Goal: Transaction & Acquisition: Book appointment/travel/reservation

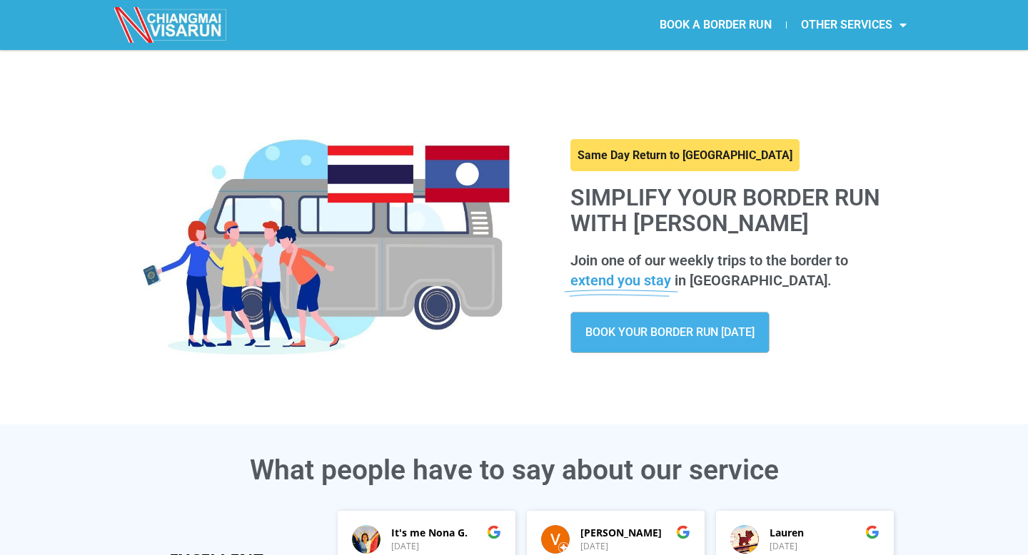
click at [642, 336] on span "BOOK YOUR BORDER RUN [DATE]" at bounding box center [669, 332] width 169 height 11
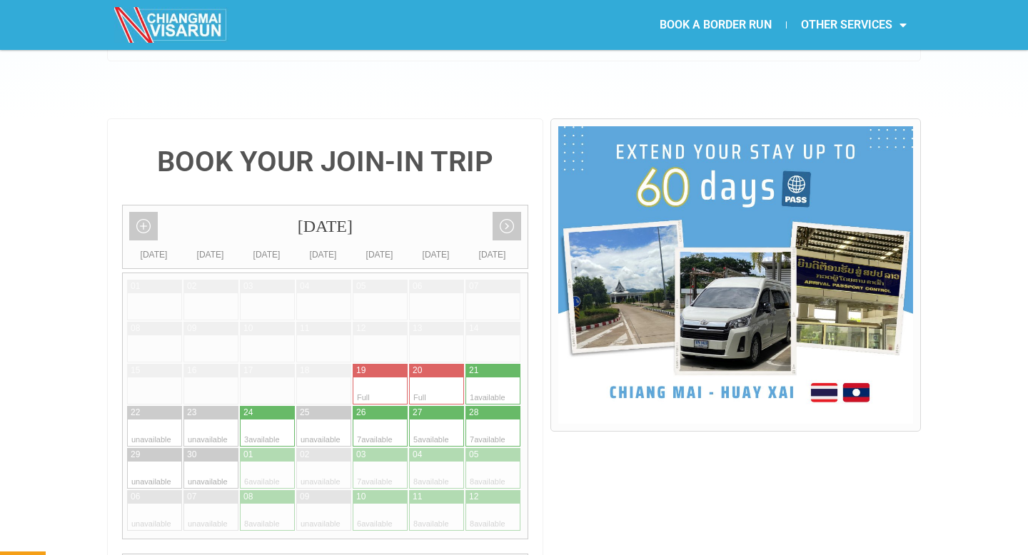
scroll to position [316, 0]
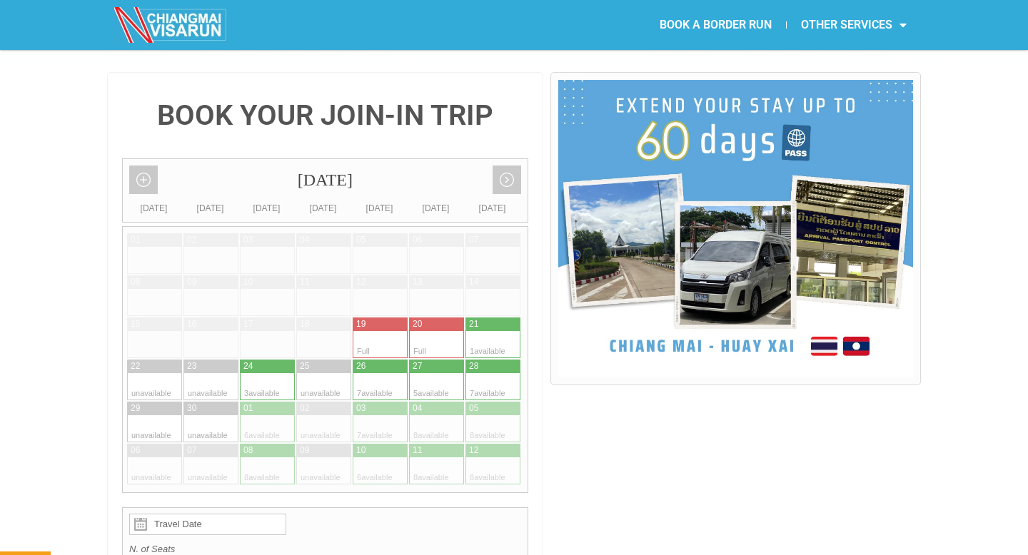
click at [280, 360] on div at bounding box center [282, 367] width 28 height 14
type input "24 September 2025"
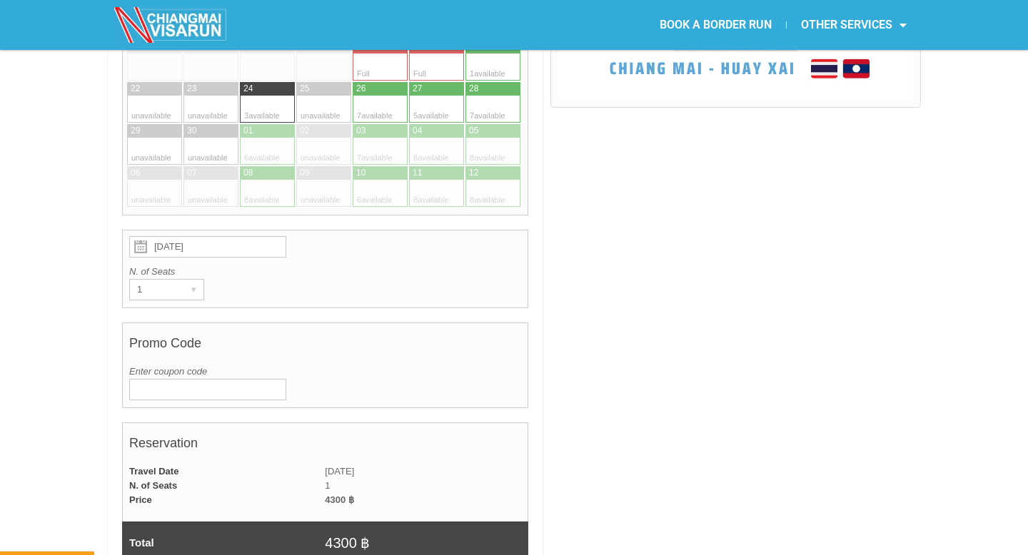
scroll to position [598, 0]
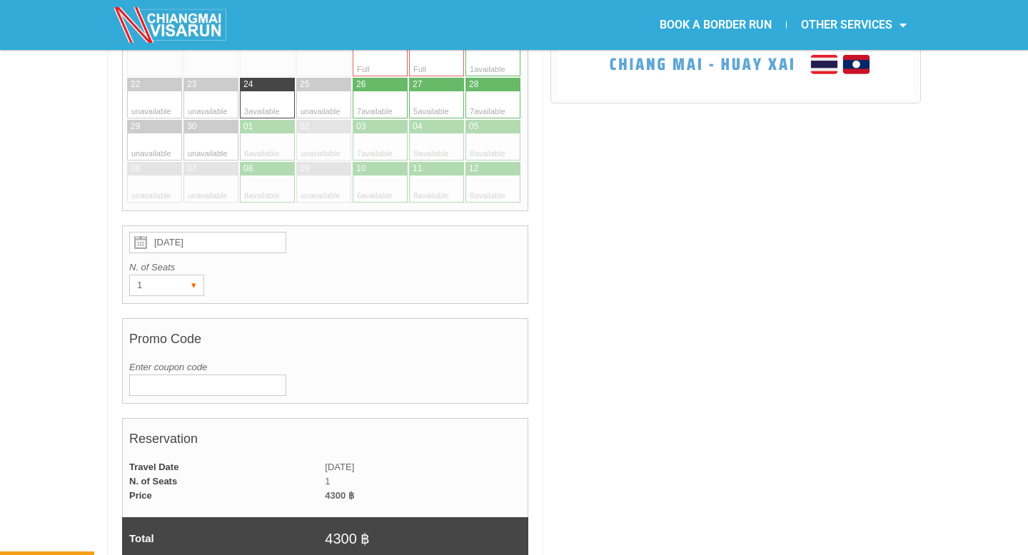
click at [193, 276] on div "▾" at bounding box center [193, 286] width 20 height 20
click at [169, 326] on li "2" at bounding box center [164, 336] width 68 height 21
radio input "true"
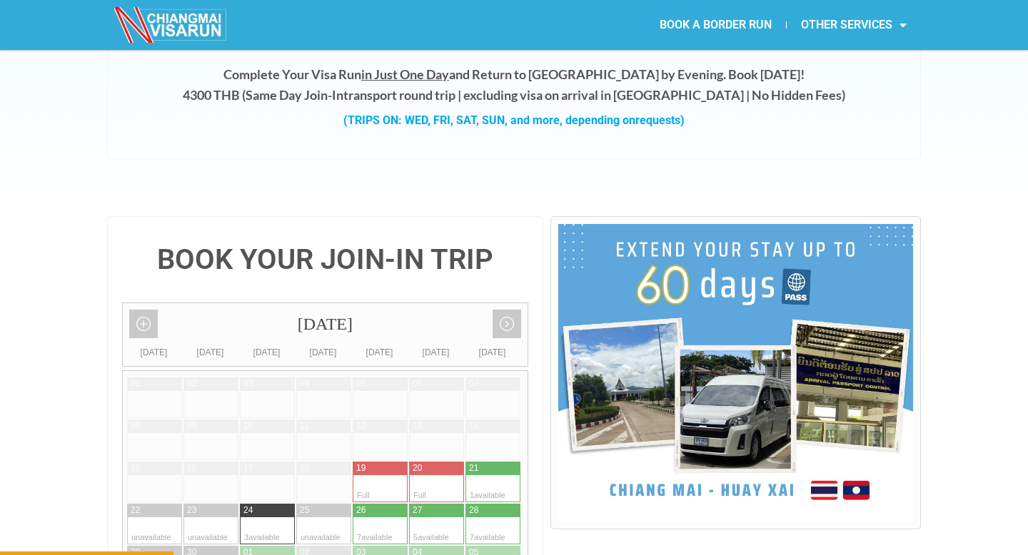
scroll to position [0, 0]
